Goal: Information Seeking & Learning: Learn about a topic

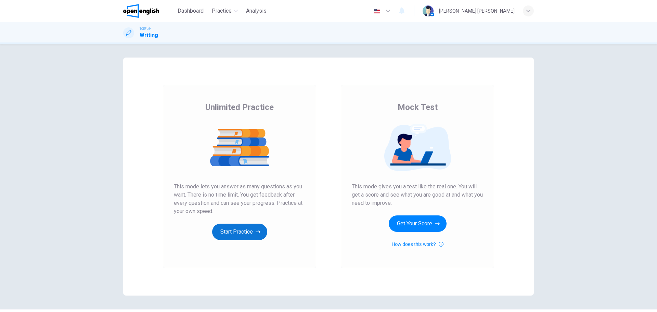
click at [232, 238] on button "Start Practice" at bounding box center [239, 231] width 55 height 16
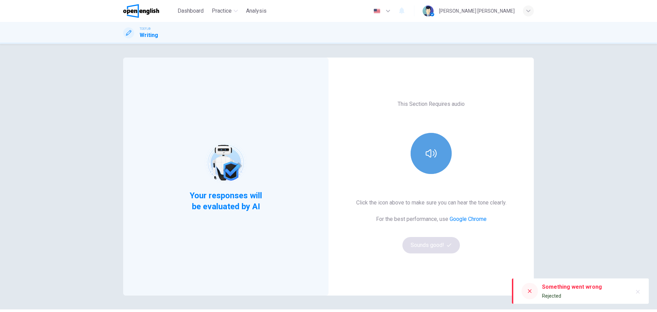
click at [429, 158] on icon "button" at bounding box center [431, 153] width 11 height 11
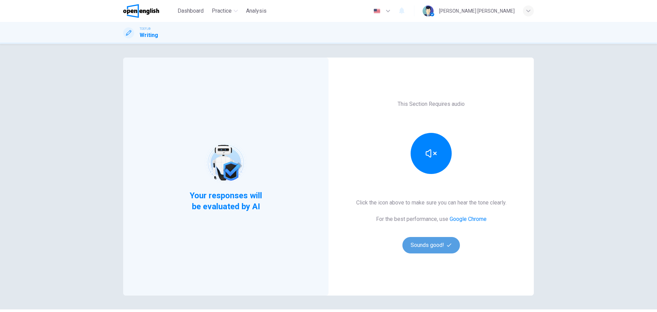
click at [445, 248] on button "Sounds good!" at bounding box center [430, 245] width 57 height 16
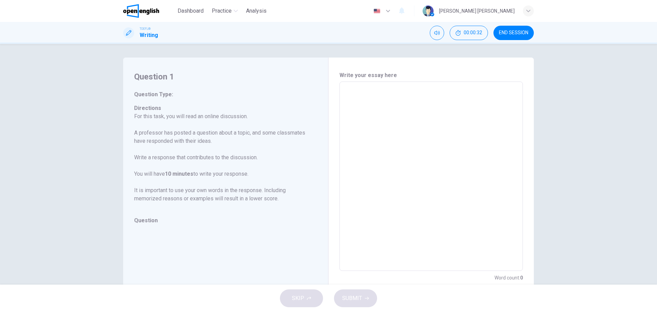
scroll to position [25, 0]
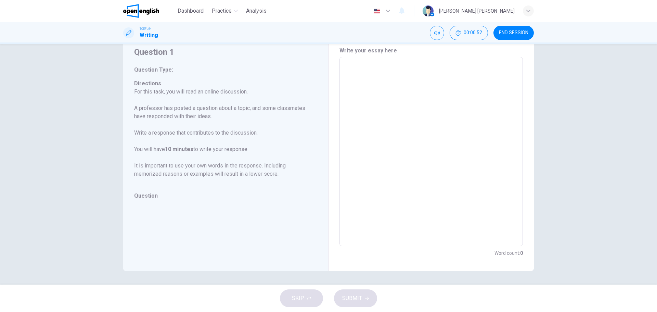
drag, startPoint x: 425, startPoint y: 95, endPoint x: 423, endPoint y: 99, distance: 3.7
click at [425, 97] on textarea at bounding box center [431, 152] width 174 height 178
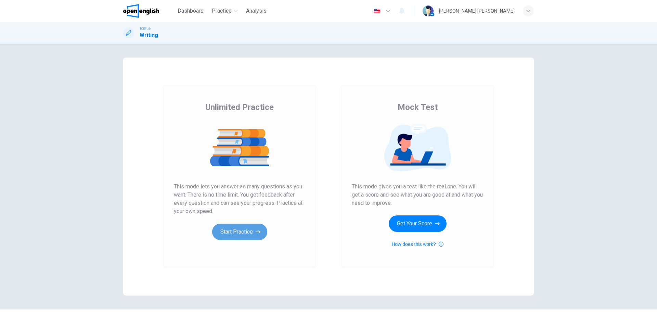
click at [242, 234] on button "Start Practice" at bounding box center [239, 231] width 55 height 16
click at [254, 237] on button "Start Practice" at bounding box center [239, 231] width 55 height 16
click at [183, 16] on button "Dashboard" at bounding box center [190, 11] width 31 height 12
click at [248, 232] on button "Start Practice" at bounding box center [239, 231] width 55 height 16
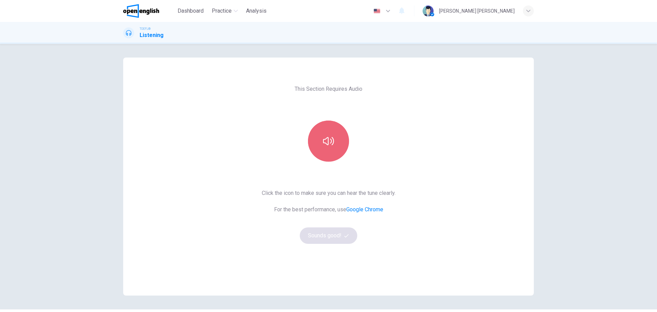
click at [319, 149] on button "button" at bounding box center [328, 140] width 41 height 41
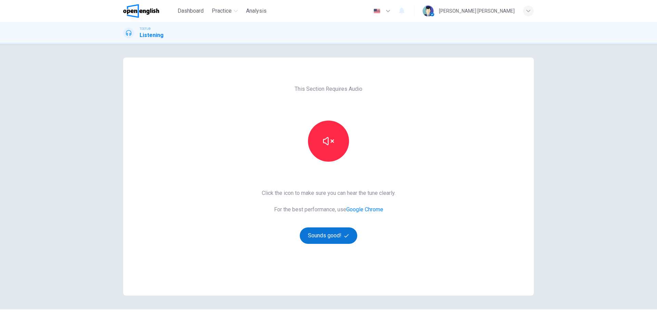
click at [339, 235] on button "Sounds good!" at bounding box center [328, 235] width 57 height 16
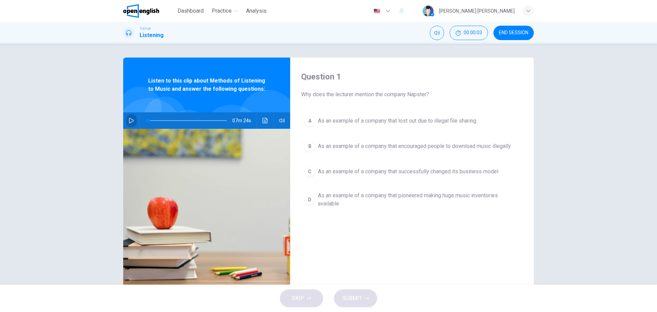
click at [133, 120] on button "button" at bounding box center [131, 120] width 11 height 16
click at [130, 120] on icon "button" at bounding box center [131, 120] width 4 height 4
drag, startPoint x: 147, startPoint y: 119, endPoint x: 135, endPoint y: 122, distance: 12.3
click at [135, 122] on div "07m 24s" at bounding box center [206, 120] width 167 height 16
click at [132, 123] on icon "button" at bounding box center [131, 120] width 5 height 5
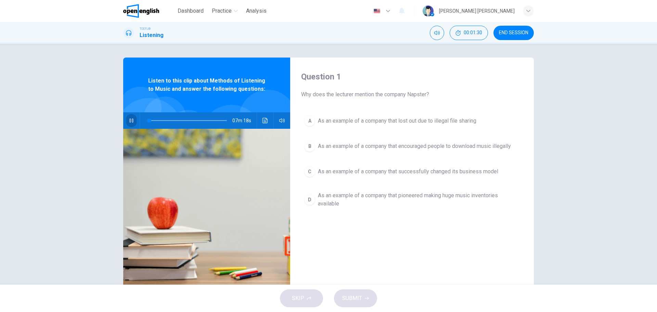
click at [132, 123] on icon "button" at bounding box center [131, 120] width 5 height 5
drag, startPoint x: 145, startPoint y: 118, endPoint x: 134, endPoint y: 119, distance: 11.3
click at [134, 119] on div "07m 24s" at bounding box center [206, 120] width 167 height 16
click at [131, 125] on button "button" at bounding box center [131, 120] width 11 height 16
type input "*"
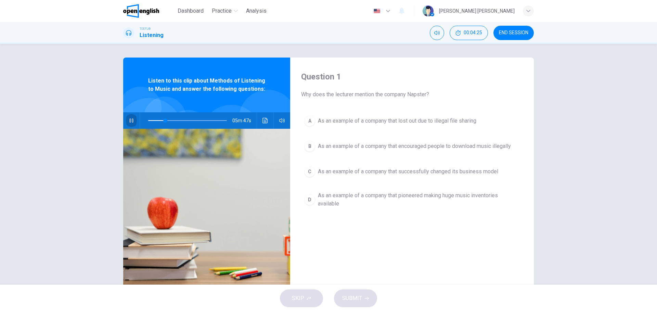
click at [128, 125] on button "button" at bounding box center [131, 120] width 11 height 16
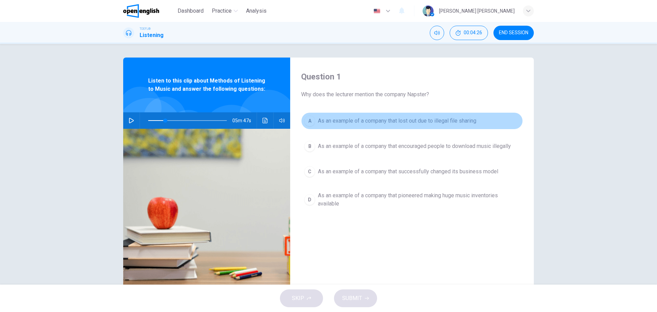
click at [330, 124] on span "As an example of a company that lost out due to illegal file sharing" at bounding box center [397, 121] width 158 height 8
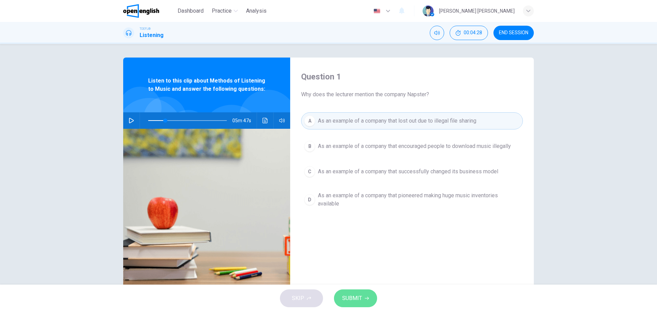
click at [355, 293] on button "SUBMIT" at bounding box center [355, 298] width 43 height 18
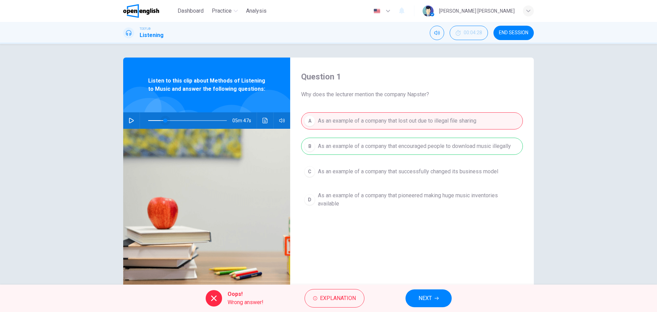
click at [163, 120] on span at bounding box center [165, 120] width 4 height 4
click at [131, 118] on icon "button" at bounding box center [131, 120] width 5 height 5
click at [131, 123] on icon "button" at bounding box center [131, 120] width 5 height 5
click at [359, 295] on button "Explanation" at bounding box center [335, 298] width 60 height 18
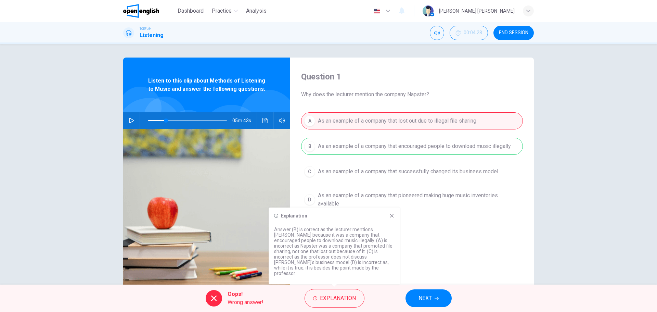
click at [148, 121] on span at bounding box center [187, 121] width 79 height 10
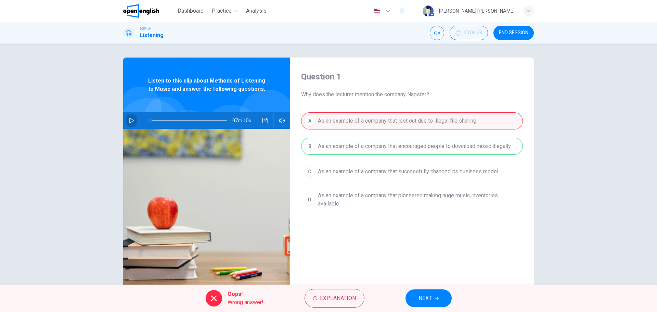
click at [126, 125] on button "button" at bounding box center [131, 120] width 11 height 16
click at [126, 124] on button "button" at bounding box center [131, 120] width 11 height 16
click at [433, 296] on button "NEXT" at bounding box center [429, 298] width 46 height 18
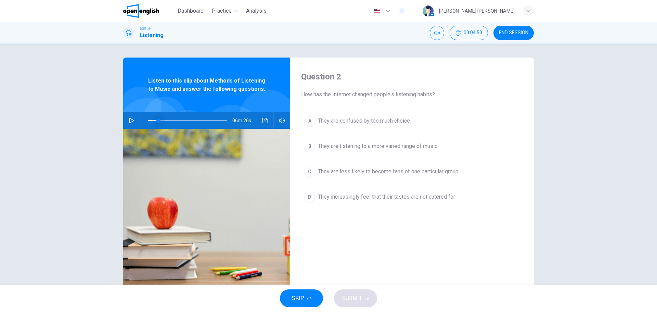
click at [157, 120] on span at bounding box center [158, 120] width 4 height 4
click at [126, 121] on button "button" at bounding box center [131, 120] width 11 height 16
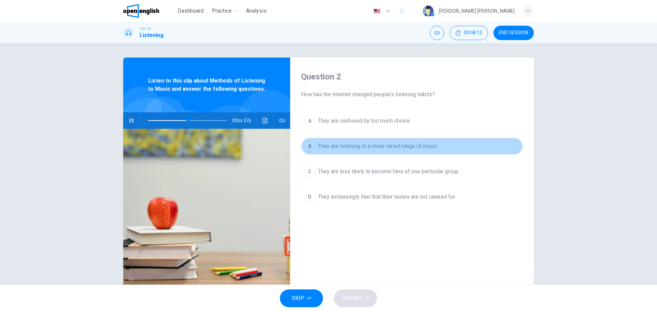
drag, startPoint x: 345, startPoint y: 145, endPoint x: 323, endPoint y: 141, distance: 22.3
click at [344, 140] on button "B They are listening to a more varied range of music" at bounding box center [412, 146] width 222 height 17
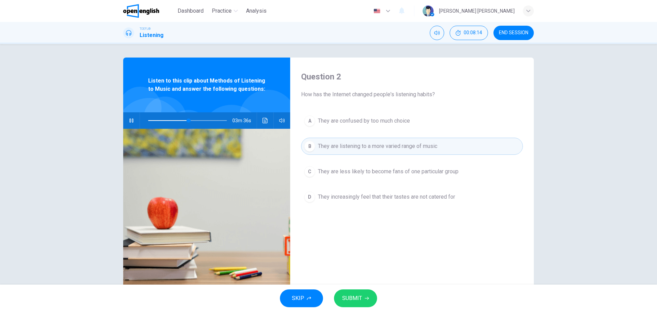
drag, startPoint x: 123, startPoint y: 121, endPoint x: 128, endPoint y: 123, distance: 5.1
click at [123, 120] on div "03m 36s" at bounding box center [206, 120] width 167 height 16
click at [130, 124] on button "button" at bounding box center [131, 120] width 11 height 16
click at [349, 295] on span "SUBMIT" at bounding box center [352, 298] width 20 height 10
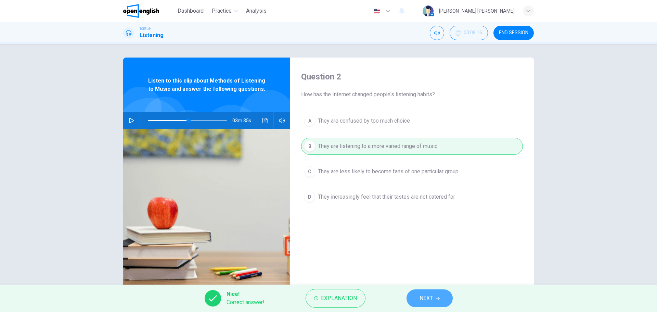
click at [437, 292] on button "NEXT" at bounding box center [430, 298] width 46 height 18
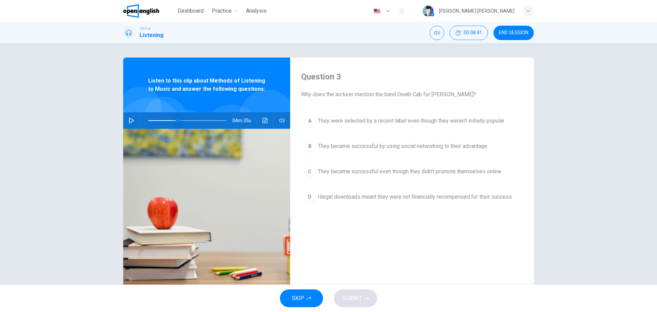
click at [177, 120] on span at bounding box center [187, 121] width 79 height 10
click at [132, 121] on icon "button" at bounding box center [131, 120] width 5 height 5
click at [131, 121] on icon "button" at bounding box center [131, 120] width 5 height 5
click at [150, 118] on span at bounding box center [187, 121] width 79 height 10
click at [146, 123] on span at bounding box center [148, 120] width 4 height 4
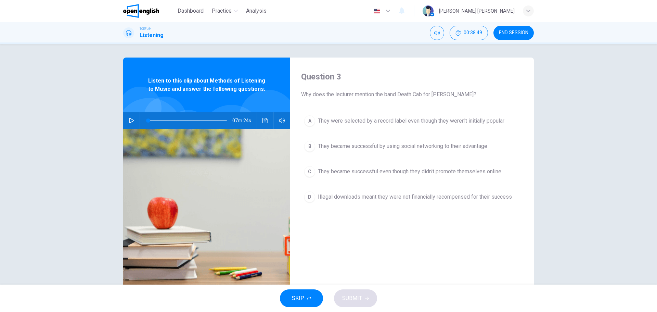
click at [131, 119] on icon "button" at bounding box center [131, 120] width 5 height 5
click at [126, 118] on button "button" at bounding box center [131, 120] width 11 height 16
click at [182, 121] on span at bounding box center [184, 120] width 4 height 4
click at [132, 120] on icon "button" at bounding box center [131, 120] width 5 height 5
click at [130, 120] on icon "button" at bounding box center [131, 120] width 4 height 4
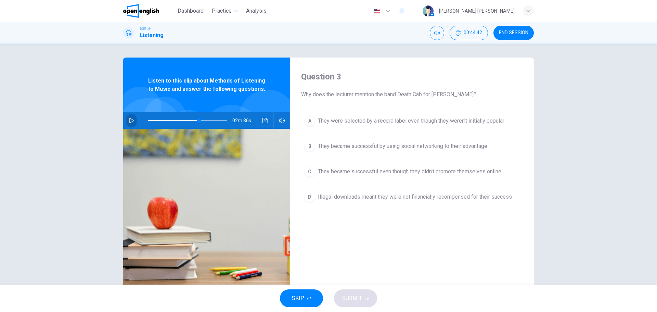
click at [129, 120] on icon "button" at bounding box center [131, 120] width 5 height 5
click at [129, 120] on icon "button" at bounding box center [131, 120] width 4 height 4
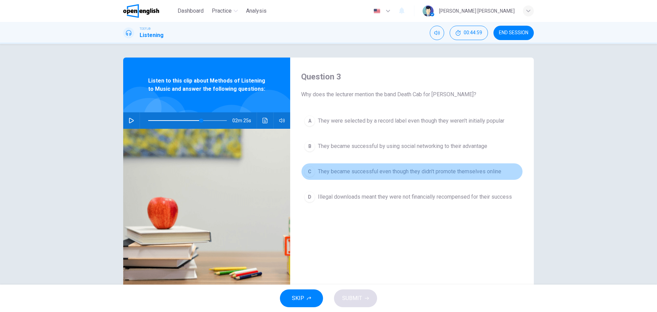
click at [382, 174] on span "They became successful even though they didn't promote themselves online" at bounding box center [409, 171] width 183 height 8
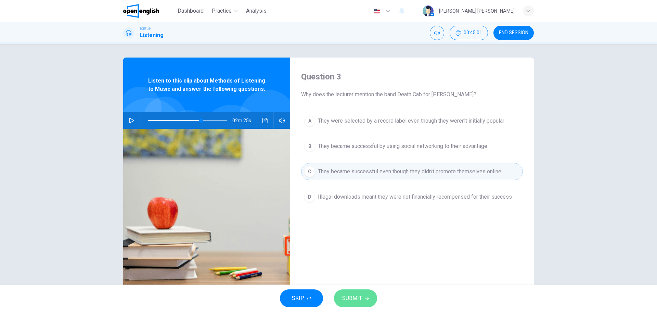
click at [356, 293] on button "SUBMIT" at bounding box center [355, 298] width 43 height 18
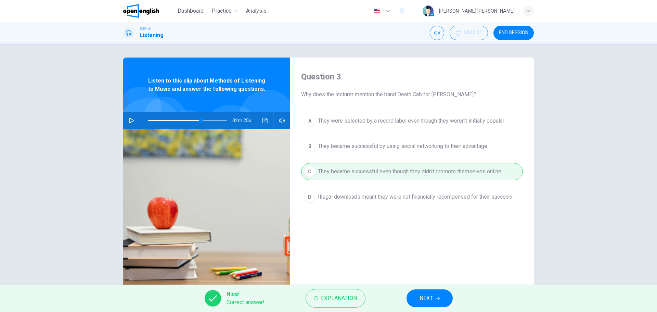
click at [427, 298] on span "NEXT" at bounding box center [426, 298] width 13 height 10
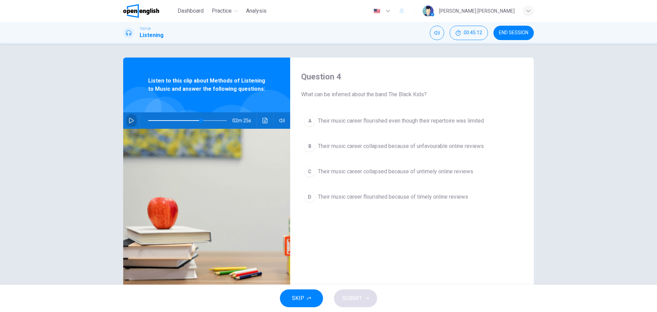
click at [134, 121] on button "button" at bounding box center [131, 120] width 11 height 16
click at [133, 121] on button "button" at bounding box center [131, 120] width 11 height 16
click at [197, 121] on span at bounding box center [199, 120] width 4 height 4
click at [133, 117] on button "button" at bounding box center [131, 120] width 11 height 16
click at [219, 121] on span at bounding box center [187, 121] width 79 height 10
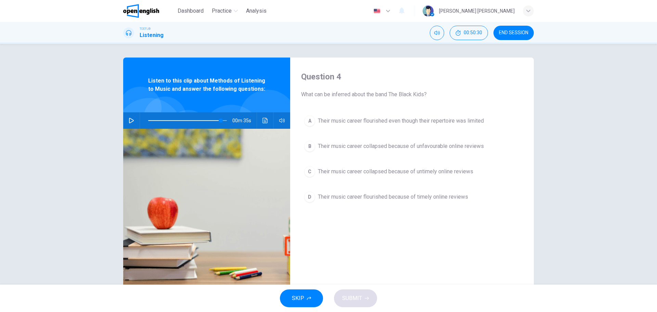
click at [129, 121] on icon "button" at bounding box center [131, 120] width 5 height 5
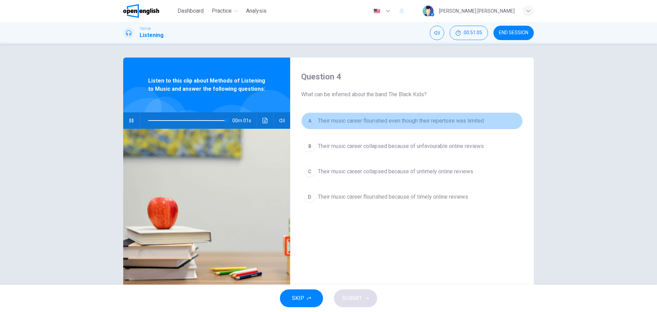
click at [372, 117] on span "Their music career flourished even though their repertoire was limited" at bounding box center [401, 121] width 166 height 8
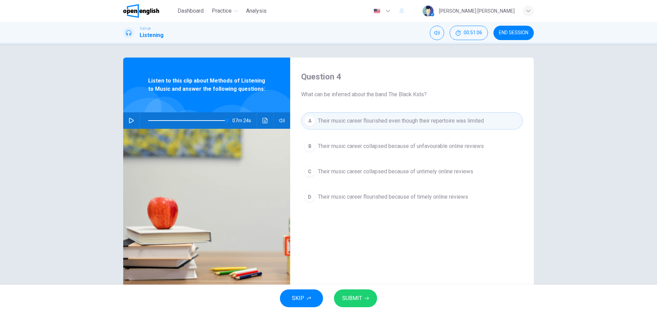
type input "*"
click at [360, 295] on span "SUBMIT" at bounding box center [352, 298] width 20 height 10
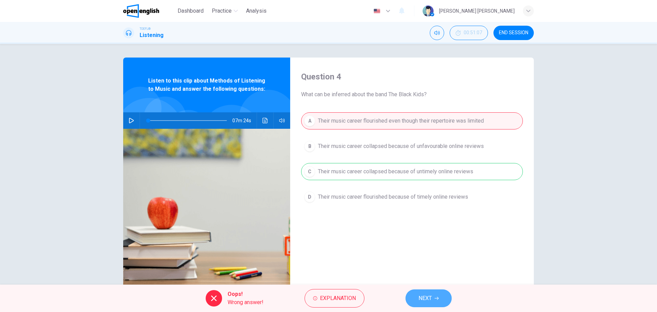
click at [428, 304] on button "NEXT" at bounding box center [429, 298] width 46 height 18
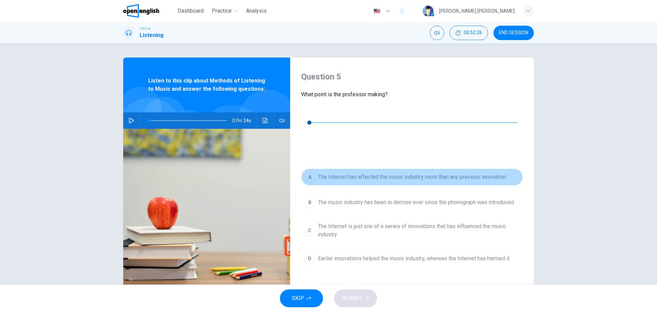
click at [335, 168] on button "A The Internet has affected the music industry more than any previous innovation" at bounding box center [412, 176] width 222 height 17
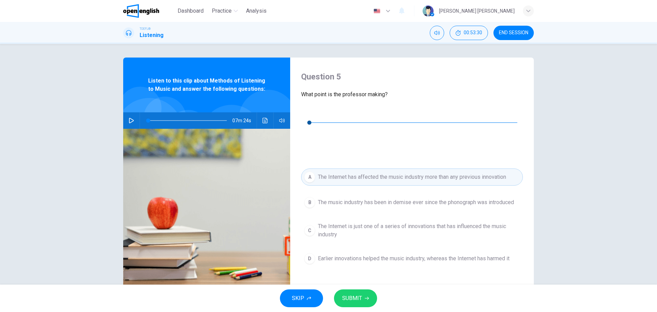
click at [434, 209] on div "A The Internet has affected the music industry more than any previous innovatio…" at bounding box center [412, 224] width 222 height 112
click at [311, 114] on button "button" at bounding box center [306, 112] width 11 height 11
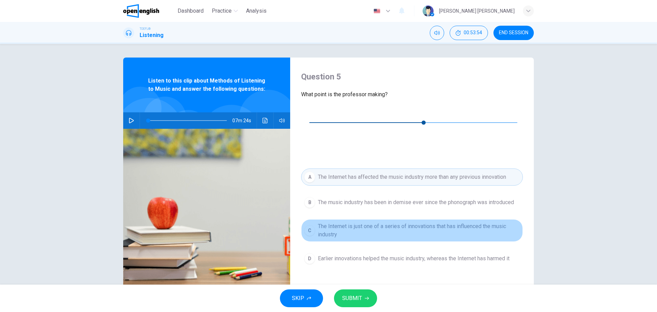
click at [415, 222] on span "The Internet is just one of a series of innovations that has influenced the mus…" at bounding box center [419, 230] width 202 height 16
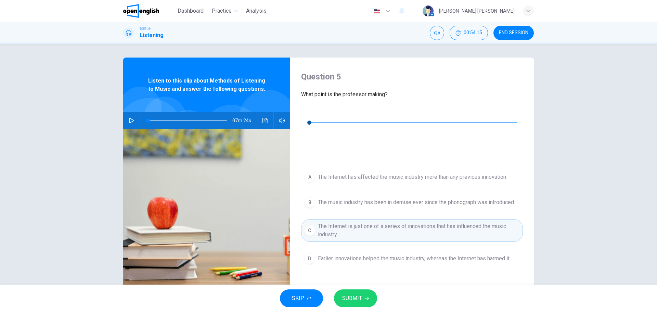
click at [307, 115] on icon "button" at bounding box center [306, 112] width 5 height 5
click at [352, 297] on span "SUBMIT" at bounding box center [352, 298] width 20 height 10
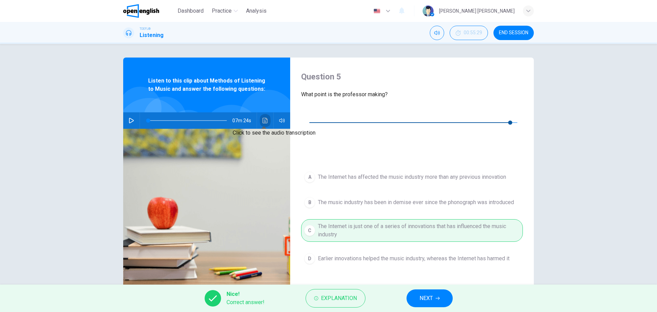
click at [262, 126] on button "Click to see the audio transcription" at bounding box center [265, 120] width 11 height 16
type input "*"
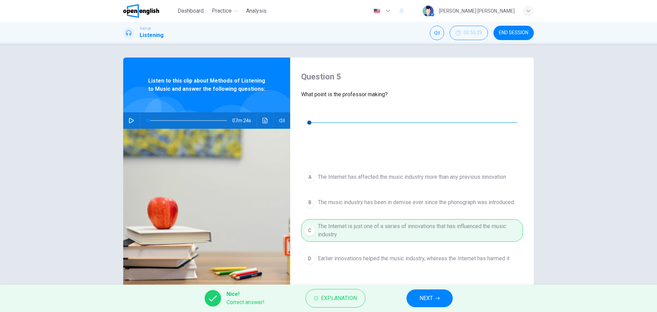
drag, startPoint x: 128, startPoint y: 118, endPoint x: 176, endPoint y: 121, distance: 47.3
click at [129, 118] on icon "button" at bounding box center [131, 120] width 5 height 5
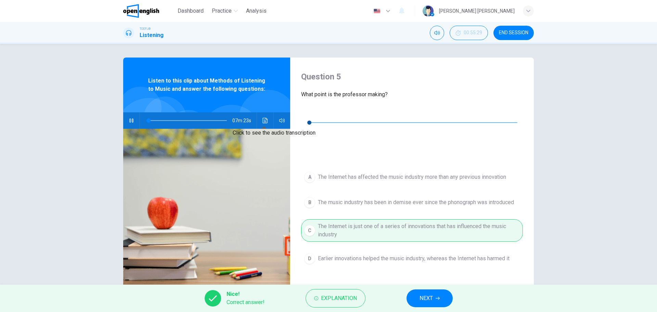
click at [269, 123] on button "Click to see the audio transcription" at bounding box center [265, 120] width 11 height 16
click at [425, 291] on button "NEXT" at bounding box center [430, 298] width 46 height 18
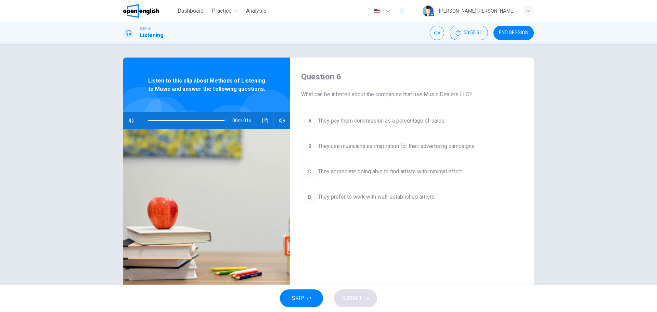
type input "*"
click at [266, 124] on button "Click to see the audio transcription" at bounding box center [265, 120] width 11 height 16
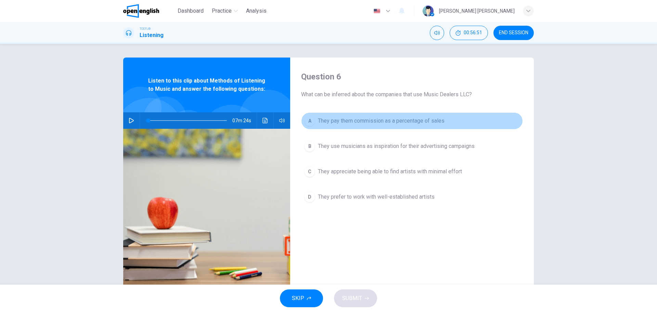
click at [402, 125] on button "A They pay them commission as a percentage of sales" at bounding box center [412, 120] width 222 height 17
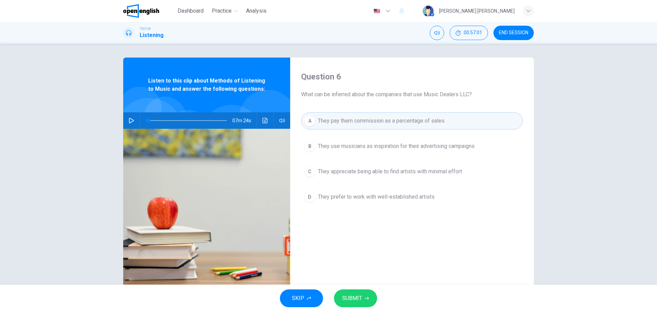
click at [394, 151] on button "B They use musicians as inspiration for their advertising campaigns" at bounding box center [412, 146] width 222 height 17
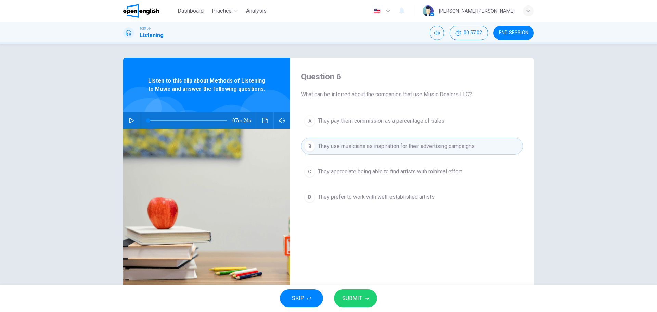
click at [351, 307] on div "SKIP SUBMIT" at bounding box center [328, 297] width 657 height 27
click at [354, 302] on span "SUBMIT" at bounding box center [352, 298] width 20 height 10
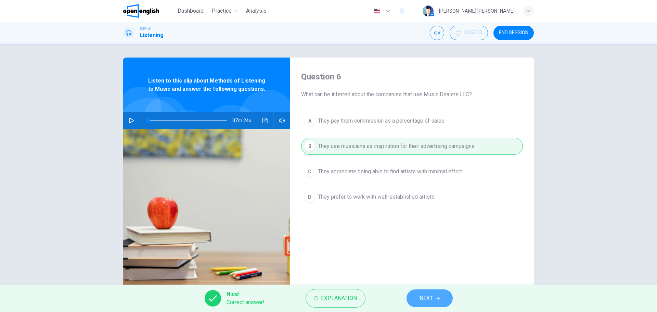
click at [434, 300] on button "NEXT" at bounding box center [430, 298] width 46 height 18
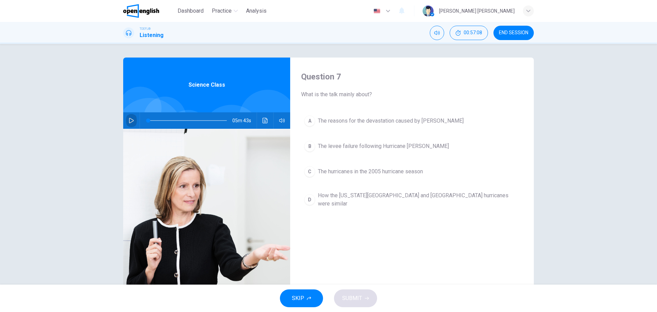
click at [132, 119] on button "button" at bounding box center [131, 120] width 11 height 16
click at [126, 119] on button "button" at bounding box center [131, 120] width 11 height 16
drag, startPoint x: 149, startPoint y: 118, endPoint x: 128, endPoint y: 126, distance: 23.0
click at [134, 123] on div "05m 43s" at bounding box center [206, 120] width 167 height 16
click at [127, 126] on button "button" at bounding box center [131, 120] width 11 height 16
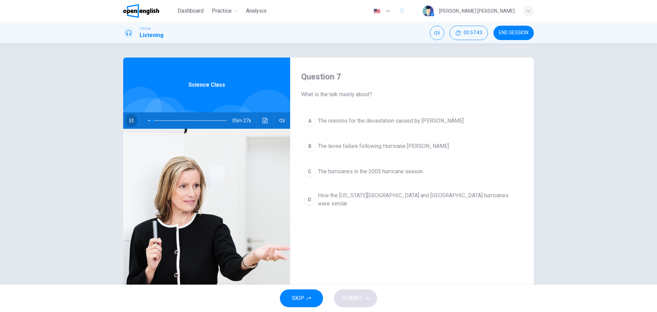
click at [127, 124] on button "button" at bounding box center [131, 120] width 11 height 16
click at [435, 70] on div "Question 7 What is the talk mainly about? A The reasons for the devastation cau…" at bounding box center [412, 176] width 244 height 238
drag, startPoint x: 153, startPoint y: 119, endPoint x: 138, endPoint y: 121, distance: 14.5
click at [140, 121] on div at bounding box center [186, 120] width 92 height 16
click at [135, 119] on button "button" at bounding box center [131, 120] width 11 height 16
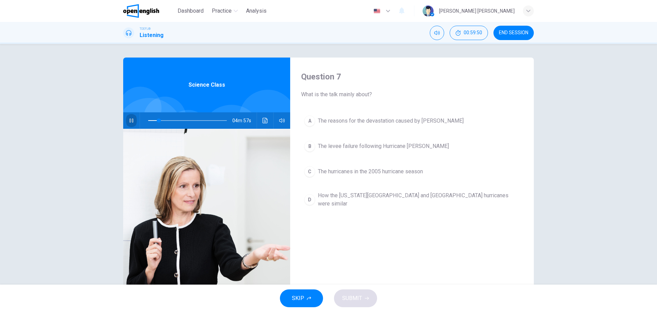
click at [131, 121] on icon "button" at bounding box center [131, 120] width 5 height 5
click at [362, 119] on span "The reasons for the devastation caused by [PERSON_NAME]" at bounding box center [391, 121] width 146 height 8
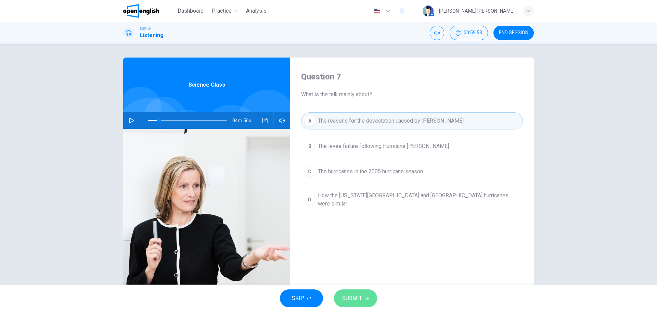
click at [361, 290] on button "SUBMIT" at bounding box center [355, 298] width 43 height 18
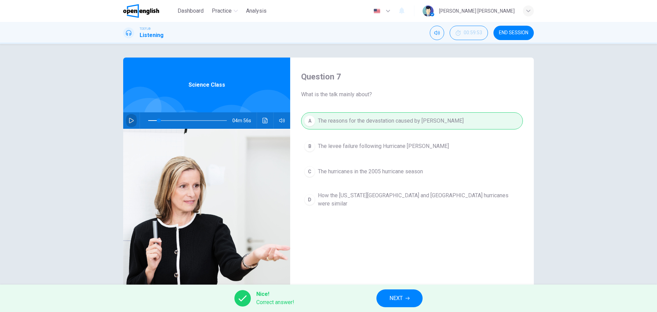
click at [127, 127] on button "button" at bounding box center [131, 120] width 11 height 16
click at [395, 295] on span "NEXT" at bounding box center [395, 298] width 13 height 10
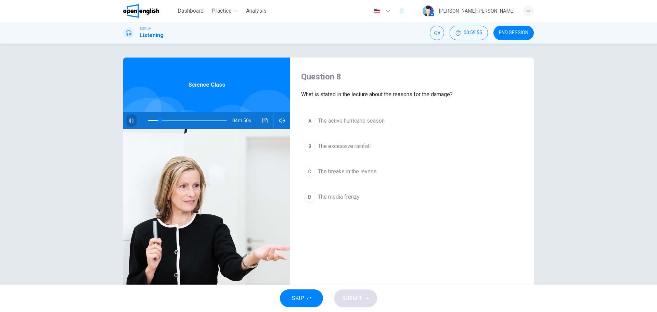
click at [132, 118] on icon "button" at bounding box center [131, 120] width 5 height 5
click at [148, 121] on span at bounding box center [187, 121] width 79 height 10
click at [131, 123] on button "button" at bounding box center [131, 120] width 11 height 16
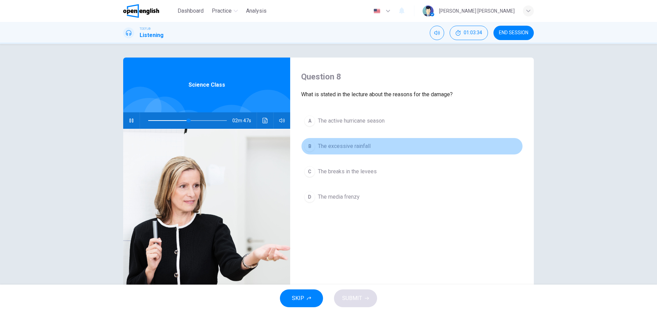
click at [331, 145] on span "The excessive rainfall" at bounding box center [344, 146] width 53 height 8
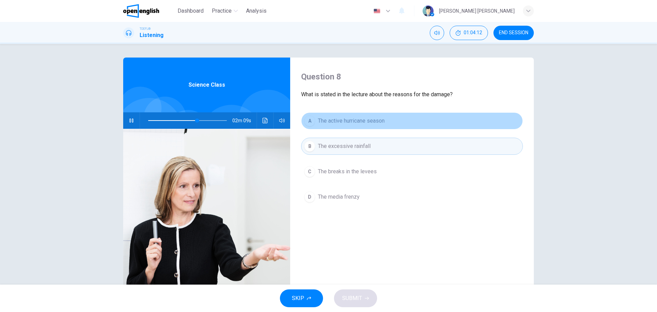
click at [379, 117] on span "The active hurricane season" at bounding box center [351, 121] width 67 height 8
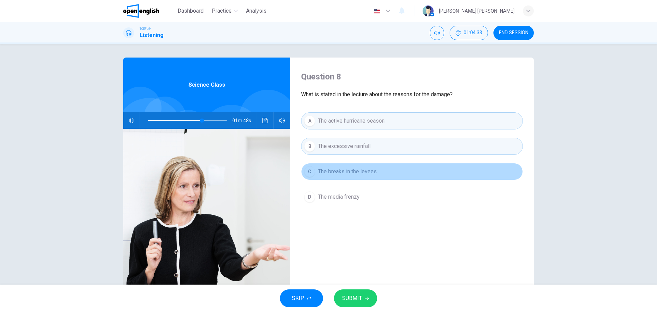
click at [360, 171] on span "The breaks in the levees" at bounding box center [347, 171] width 59 height 8
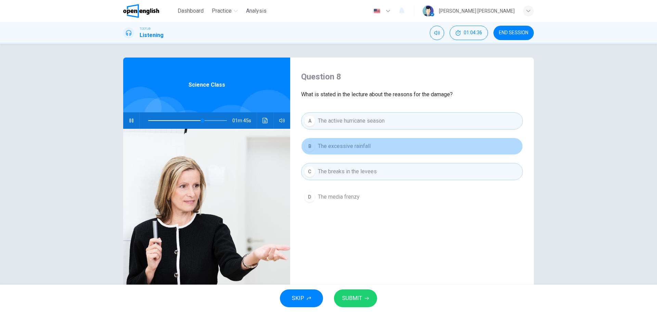
click at [373, 145] on button "B The excessive rainfall" at bounding box center [412, 146] width 222 height 17
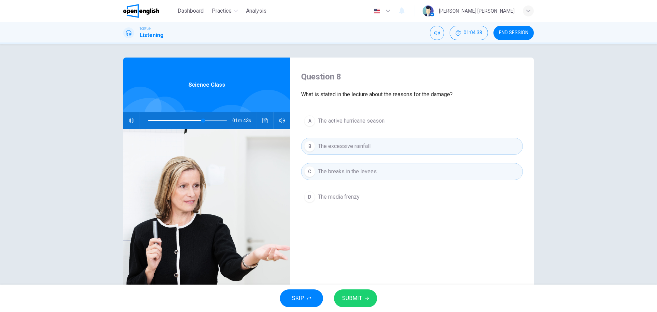
click at [358, 298] on span "SUBMIT" at bounding box center [352, 298] width 20 height 10
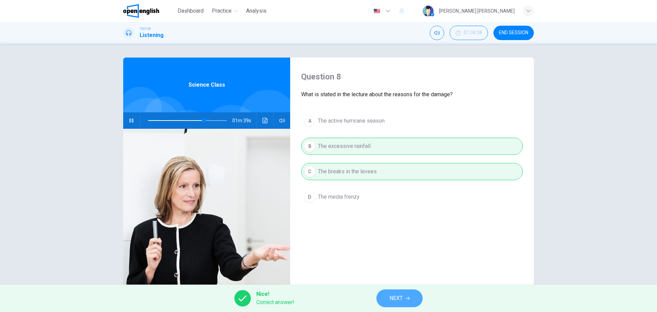
click at [401, 301] on span "NEXT" at bounding box center [395, 298] width 13 height 10
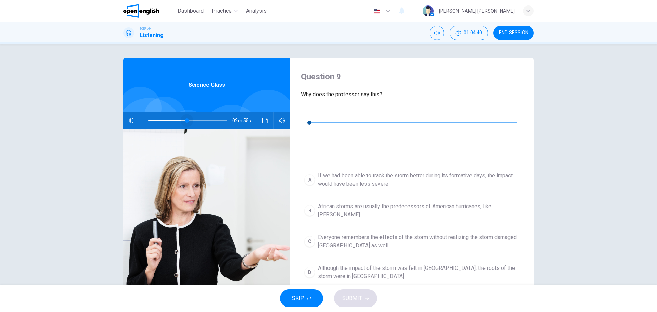
click at [185, 122] on span at bounding box center [187, 121] width 79 height 10
drag, startPoint x: 130, startPoint y: 117, endPoint x: 134, endPoint y: 114, distance: 4.7
click at [130, 114] on button "button" at bounding box center [131, 120] width 11 height 16
type input "**"
click at [306, 118] on button "button" at bounding box center [306, 112] width 11 height 11
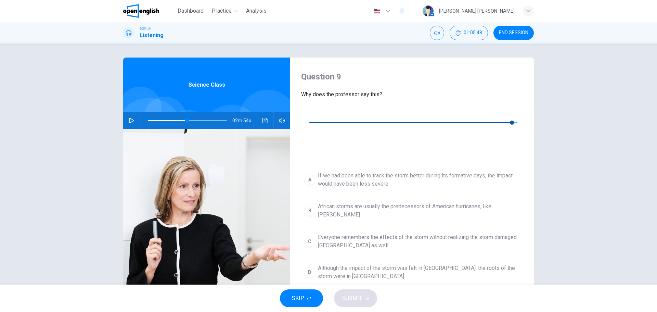
type input "*"
click at [340, 264] on span "Although the impact of the storm was felt in [GEOGRAPHIC_DATA], the roots of th…" at bounding box center [419, 272] width 202 height 16
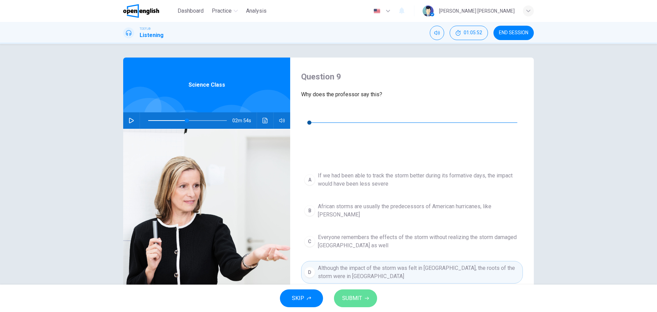
click at [346, 291] on button "SUBMIT" at bounding box center [355, 298] width 43 height 18
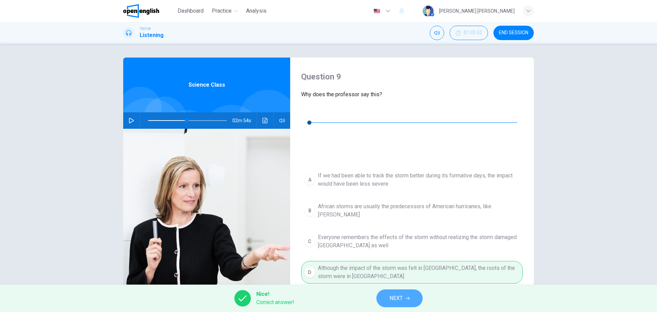
click at [395, 303] on span "NEXT" at bounding box center [395, 298] width 13 height 10
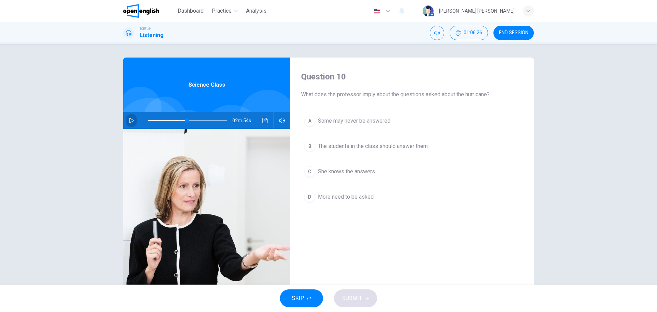
click at [130, 125] on button "button" at bounding box center [131, 120] width 11 height 16
click at [188, 118] on span at bounding box center [187, 121] width 79 height 10
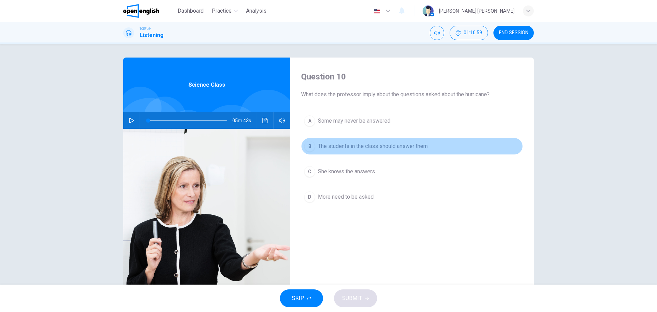
click at [355, 153] on button "B The students in the class should answer them" at bounding box center [412, 146] width 222 height 17
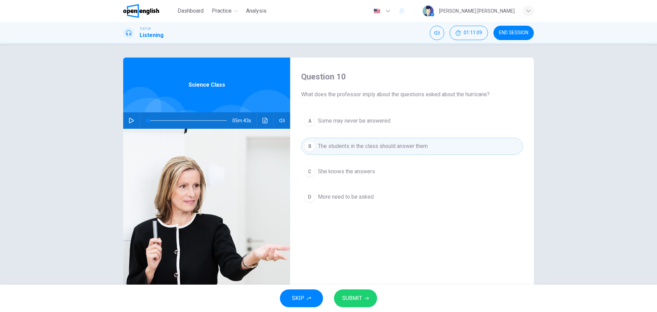
drag, startPoint x: 208, startPoint y: 118, endPoint x: 191, endPoint y: 118, distance: 17.8
click at [206, 118] on span at bounding box center [187, 121] width 79 height 10
click at [128, 125] on button "button" at bounding box center [131, 120] width 11 height 16
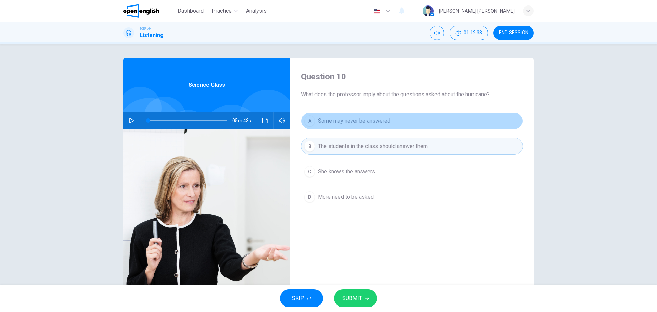
click at [344, 124] on span "Some may never be answered" at bounding box center [354, 121] width 73 height 8
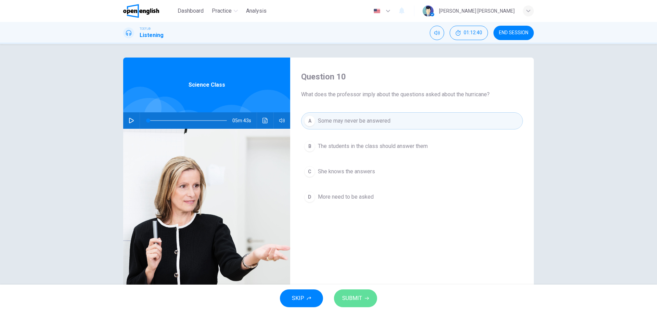
click at [362, 295] on button "SUBMIT" at bounding box center [355, 298] width 43 height 18
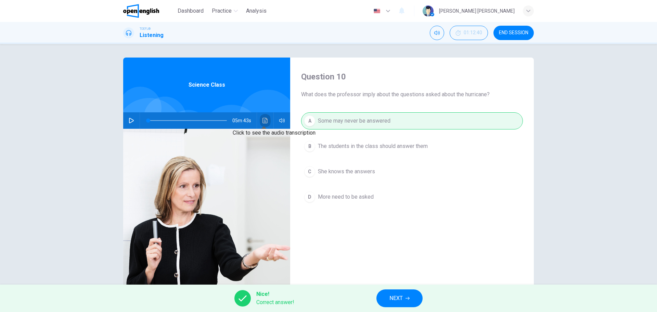
click at [265, 119] on icon "Click to see the audio transcription" at bounding box center [264, 120] width 5 height 5
click at [449, 243] on div "Question 10 What does the professor imply about the questions asked about the h…" at bounding box center [412, 176] width 244 height 238
click at [402, 291] on button "NEXT" at bounding box center [399, 298] width 46 height 18
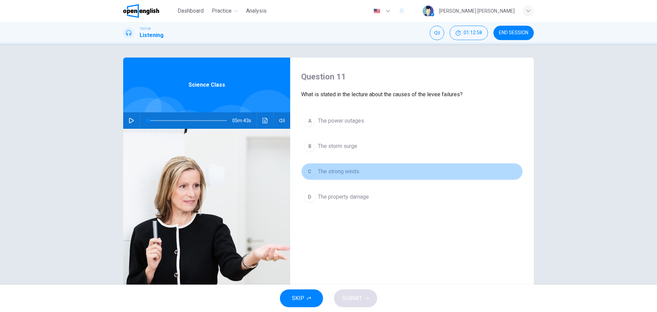
click at [332, 175] on span "The strong winds" at bounding box center [338, 171] width 41 height 8
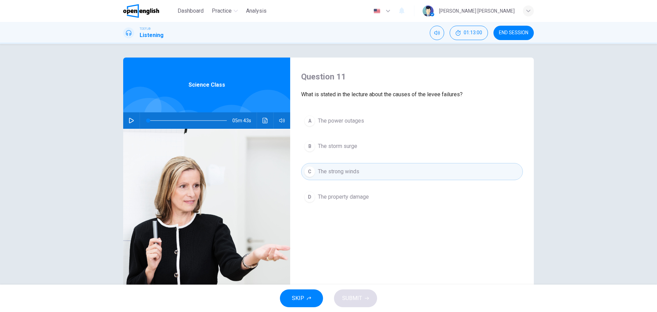
click at [341, 141] on button "B The storm surge" at bounding box center [412, 146] width 222 height 17
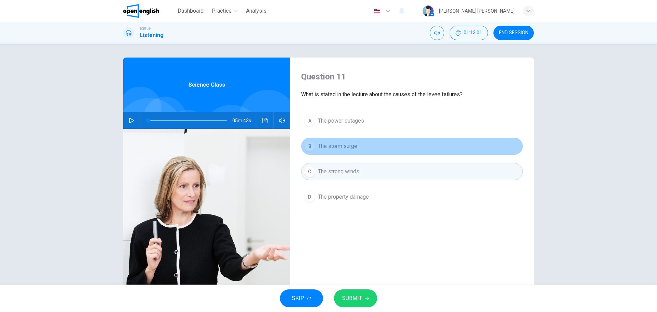
click at [341, 141] on button "B The storm surge" at bounding box center [412, 146] width 222 height 17
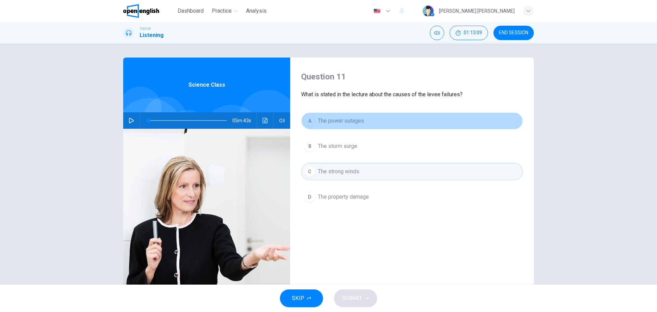
click at [360, 120] on span "The power outages" at bounding box center [341, 121] width 46 height 8
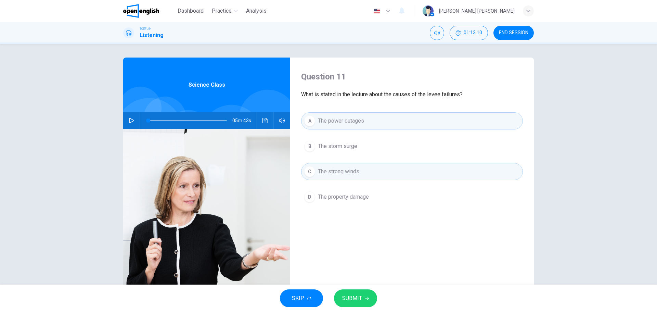
click at [364, 295] on button "SUBMIT" at bounding box center [355, 298] width 43 height 18
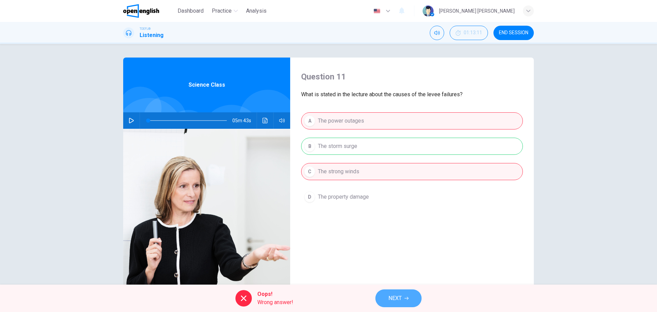
click at [392, 306] on button "NEXT" at bounding box center [398, 298] width 46 height 18
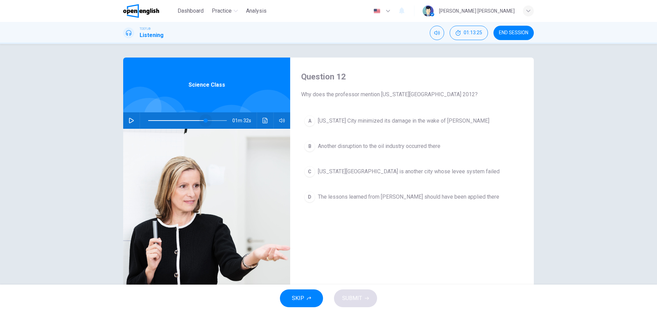
click at [204, 120] on span at bounding box center [187, 121] width 79 height 10
click at [133, 118] on button "button" at bounding box center [131, 120] width 11 height 16
type input "*"
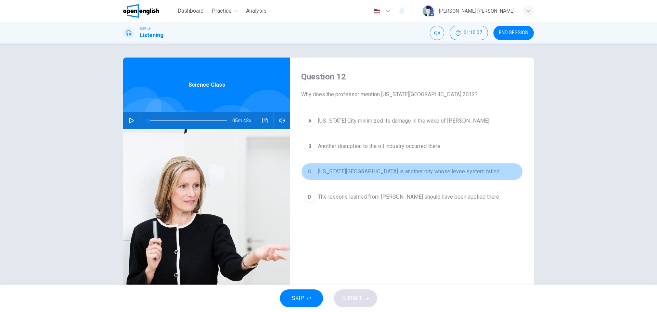
click at [391, 168] on span "[US_STATE][GEOGRAPHIC_DATA] is another city whose levee system failed" at bounding box center [409, 171] width 182 height 8
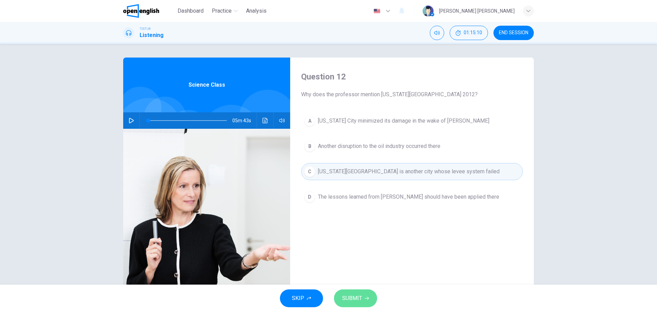
click at [358, 300] on span "SUBMIT" at bounding box center [352, 298] width 20 height 10
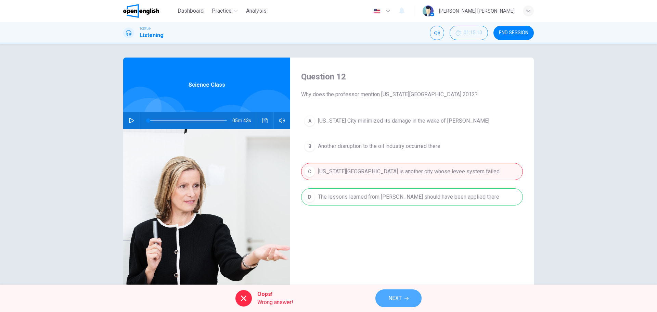
click at [416, 295] on button "NEXT" at bounding box center [398, 298] width 46 height 18
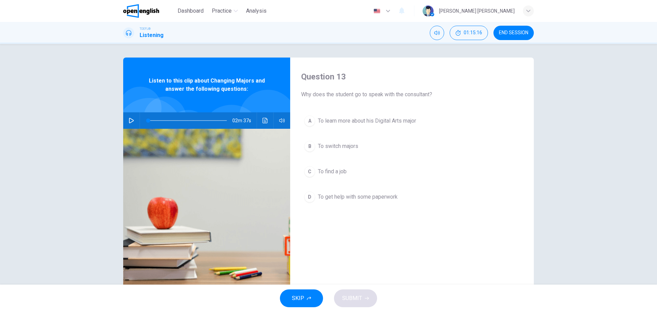
click at [124, 125] on div "02m 37s" at bounding box center [206, 120] width 167 height 16
click at [129, 121] on icon "button" at bounding box center [131, 120] width 5 height 5
type input "*"
click at [525, 30] on span "END SESSION" at bounding box center [513, 32] width 29 height 5
